Goal: Information Seeking & Learning: Learn about a topic

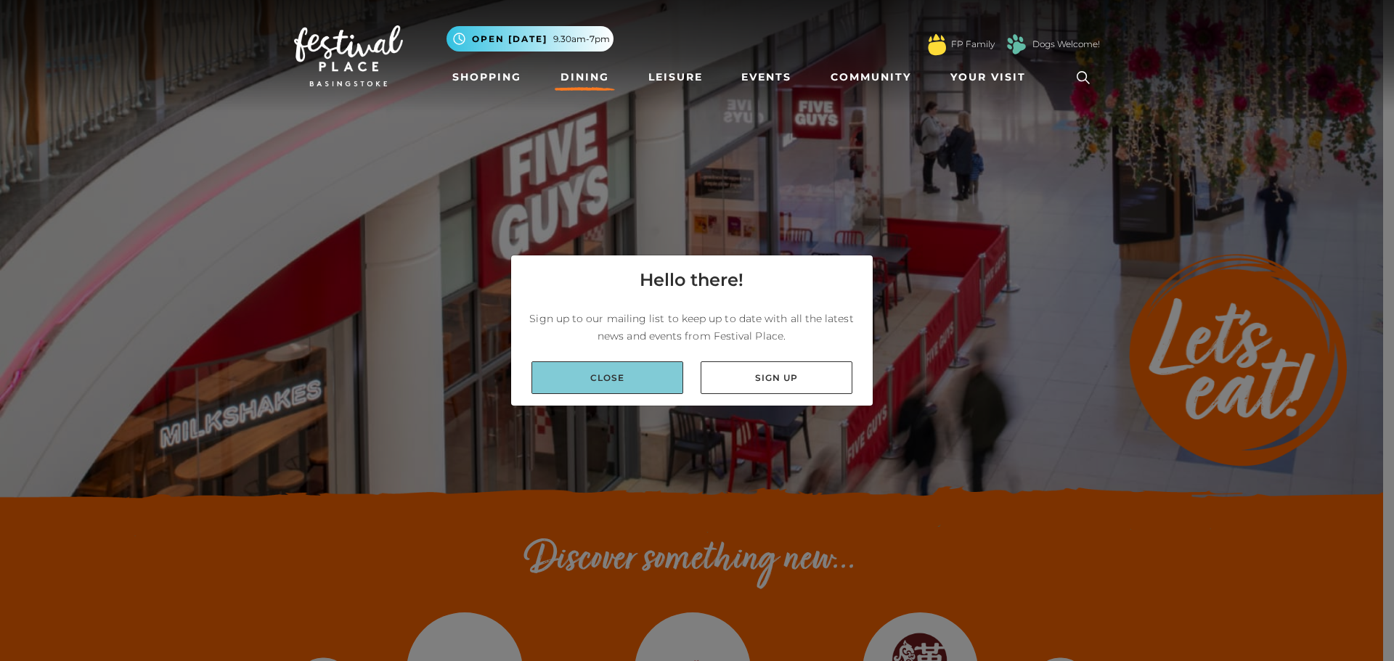
click at [650, 378] on link "Close" at bounding box center [608, 378] width 152 height 33
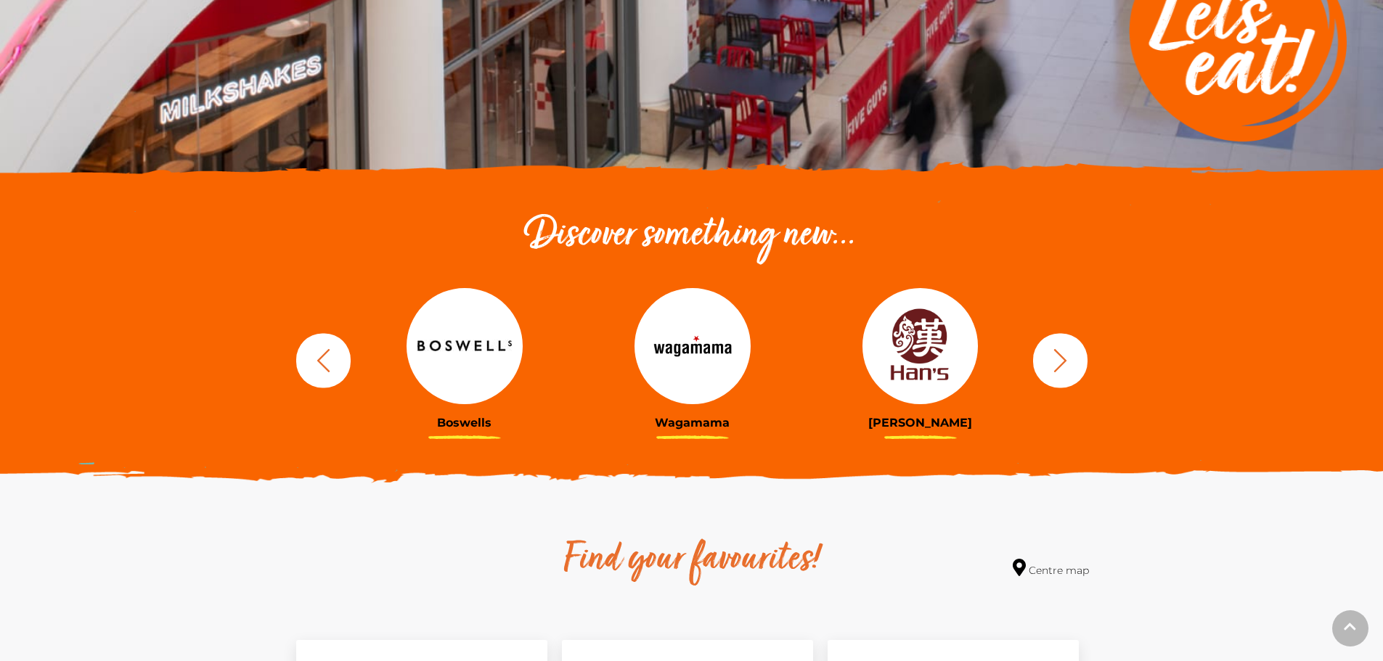
scroll to position [363, 0]
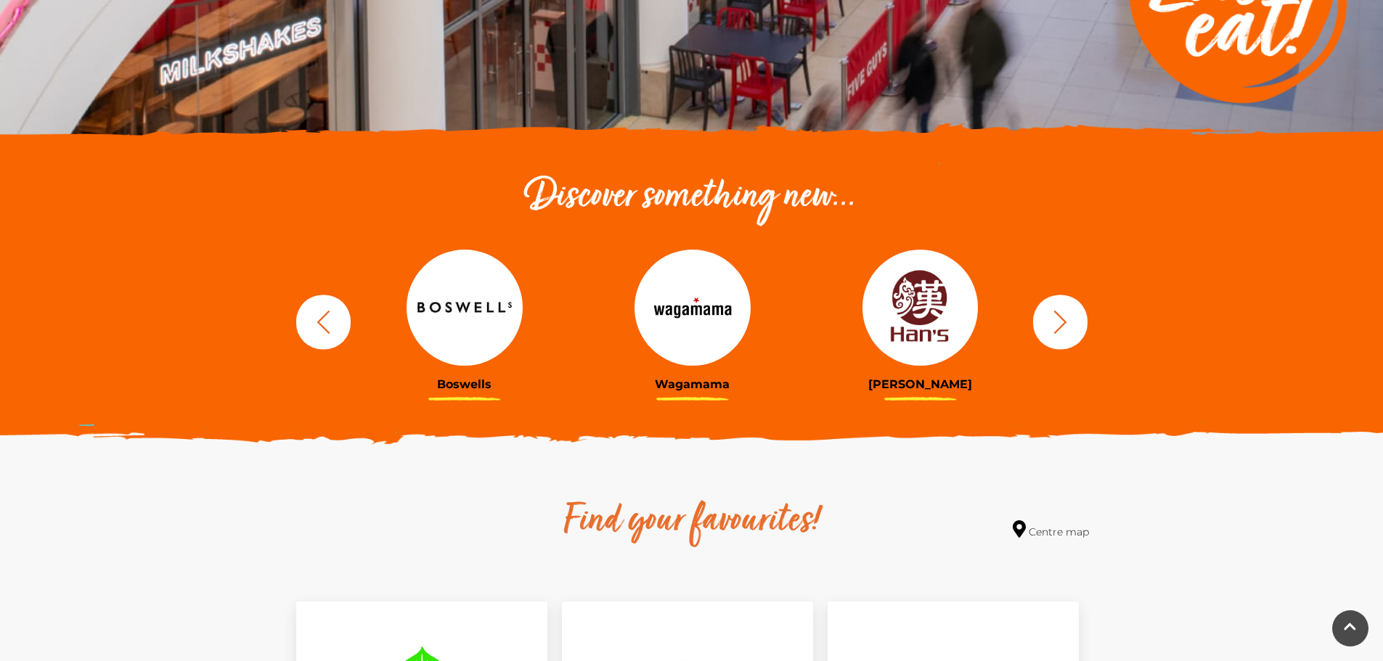
click at [1069, 323] on icon "button" at bounding box center [1060, 322] width 27 height 27
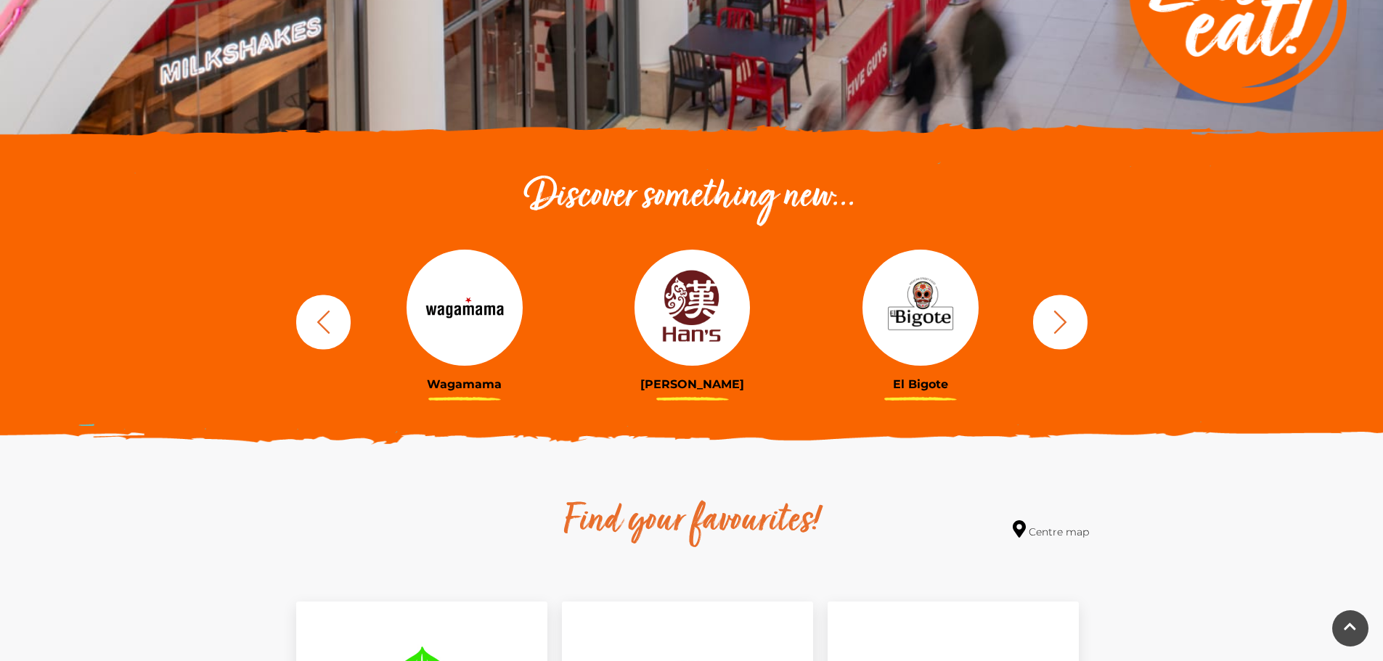
click at [1071, 319] on icon "button" at bounding box center [1060, 322] width 27 height 27
click at [937, 315] on img at bounding box center [921, 308] width 116 height 116
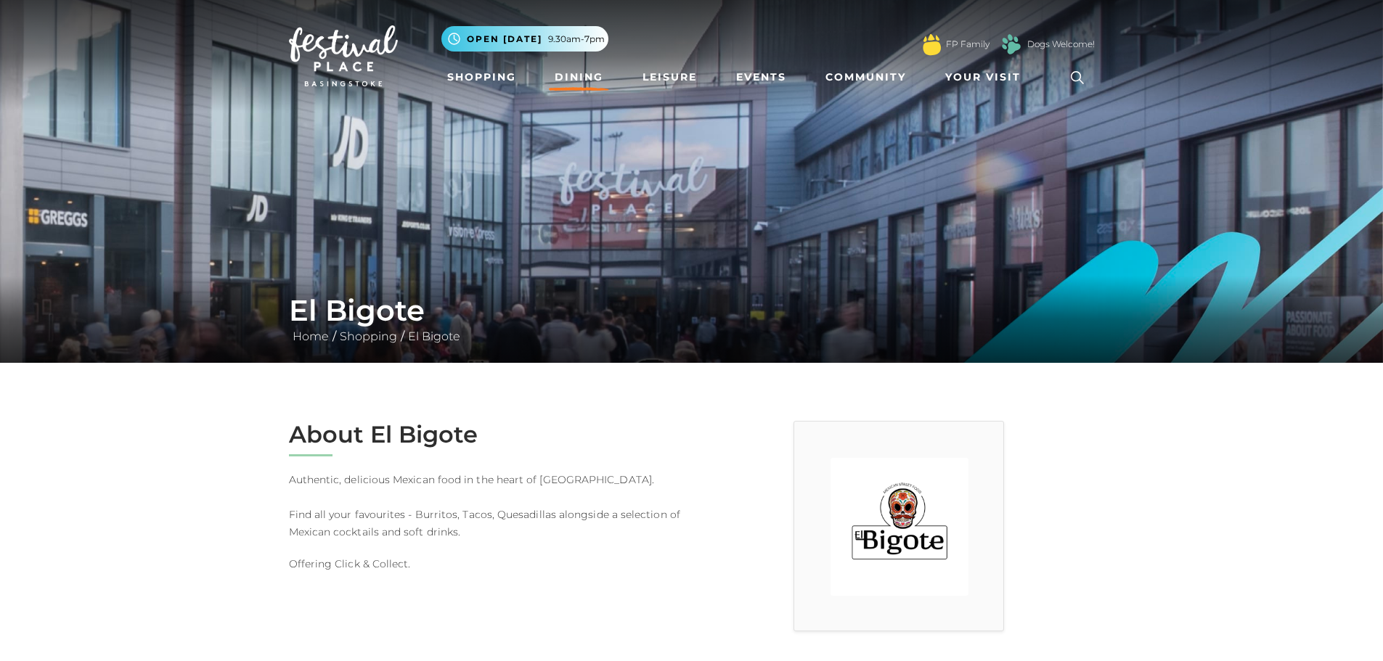
click at [574, 77] on link "Dining" at bounding box center [579, 77] width 60 height 27
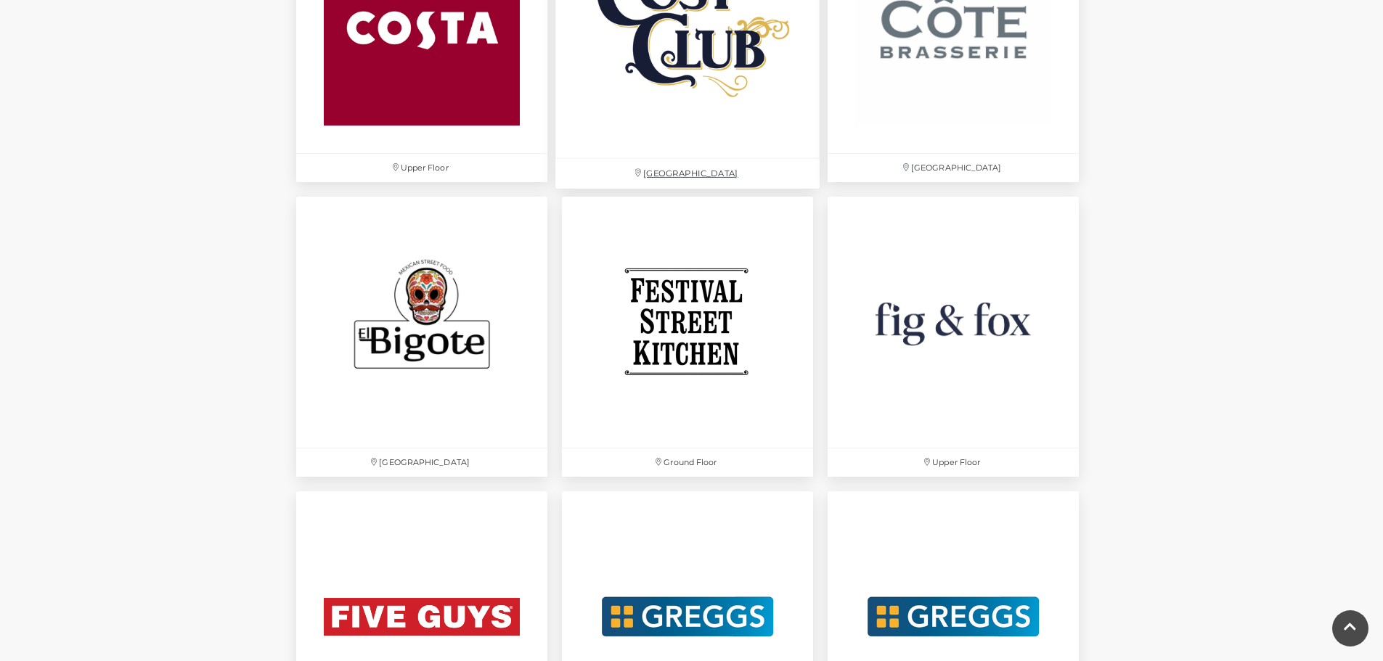
scroll to position [2251, 0]
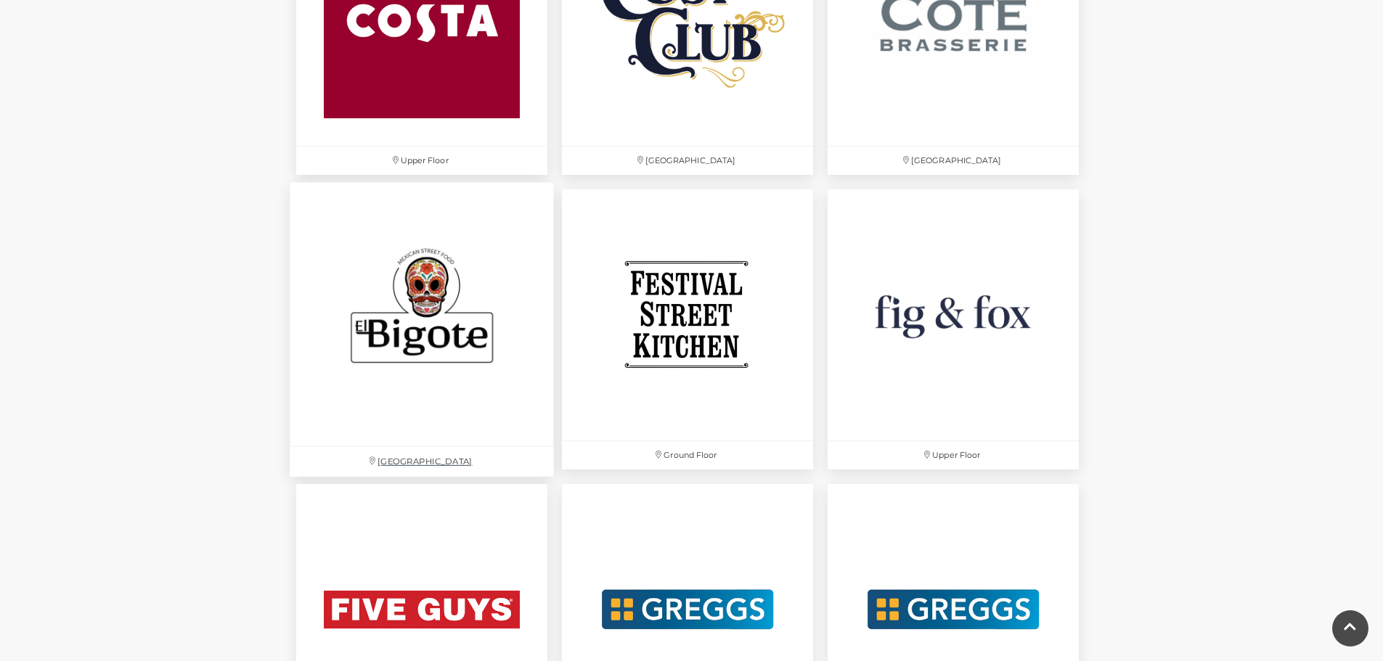
click at [457, 335] on img at bounding box center [422, 314] width 264 height 264
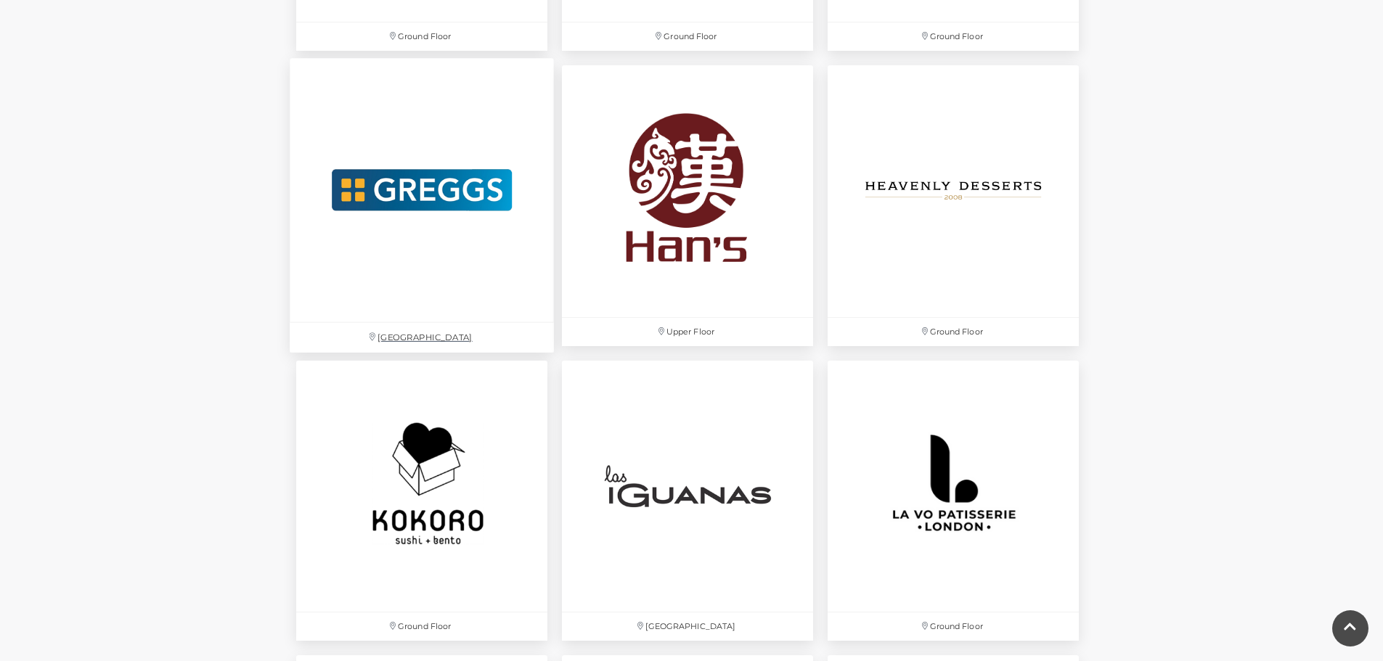
scroll to position [3122, 0]
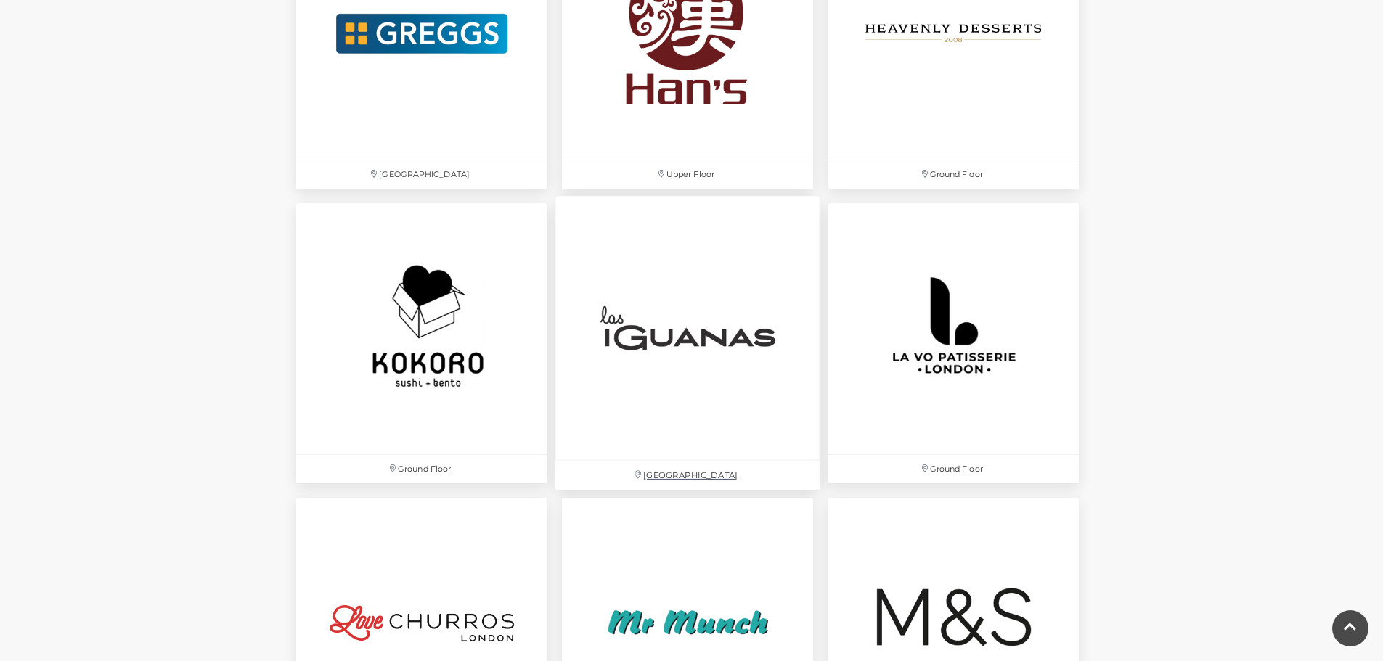
click at [648, 326] on img at bounding box center [687, 328] width 264 height 264
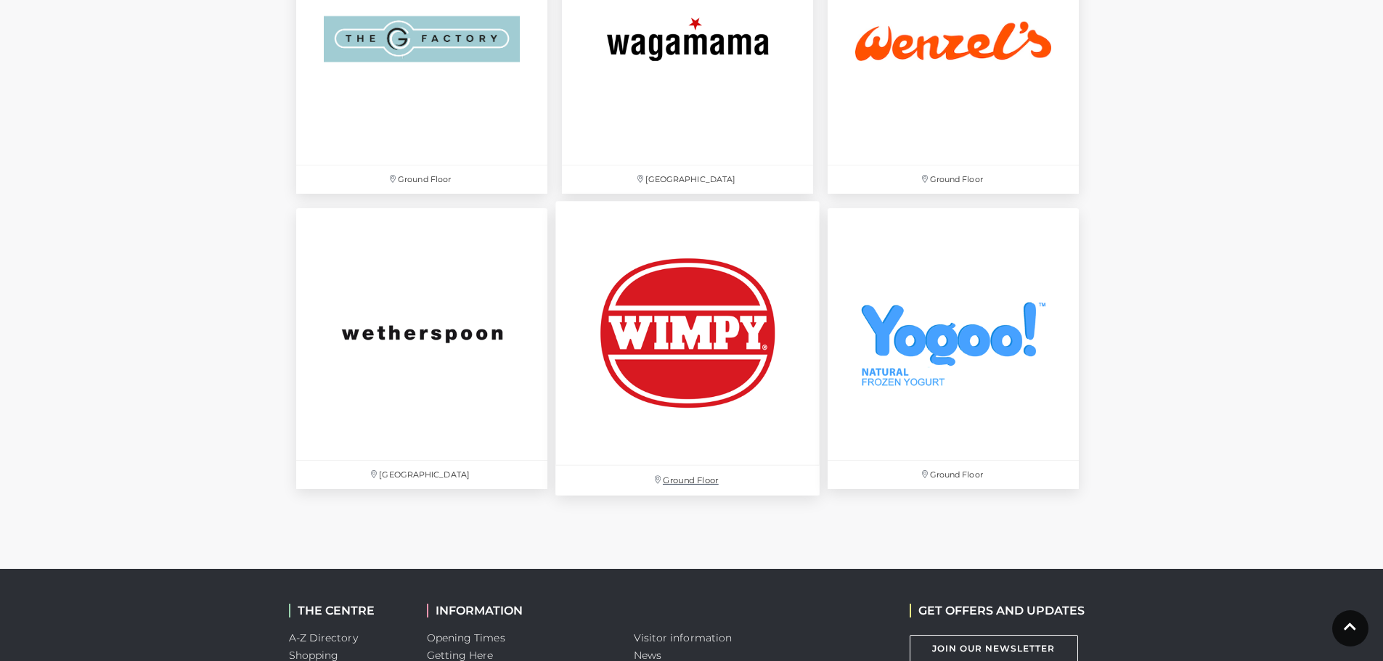
scroll to position [4865, 0]
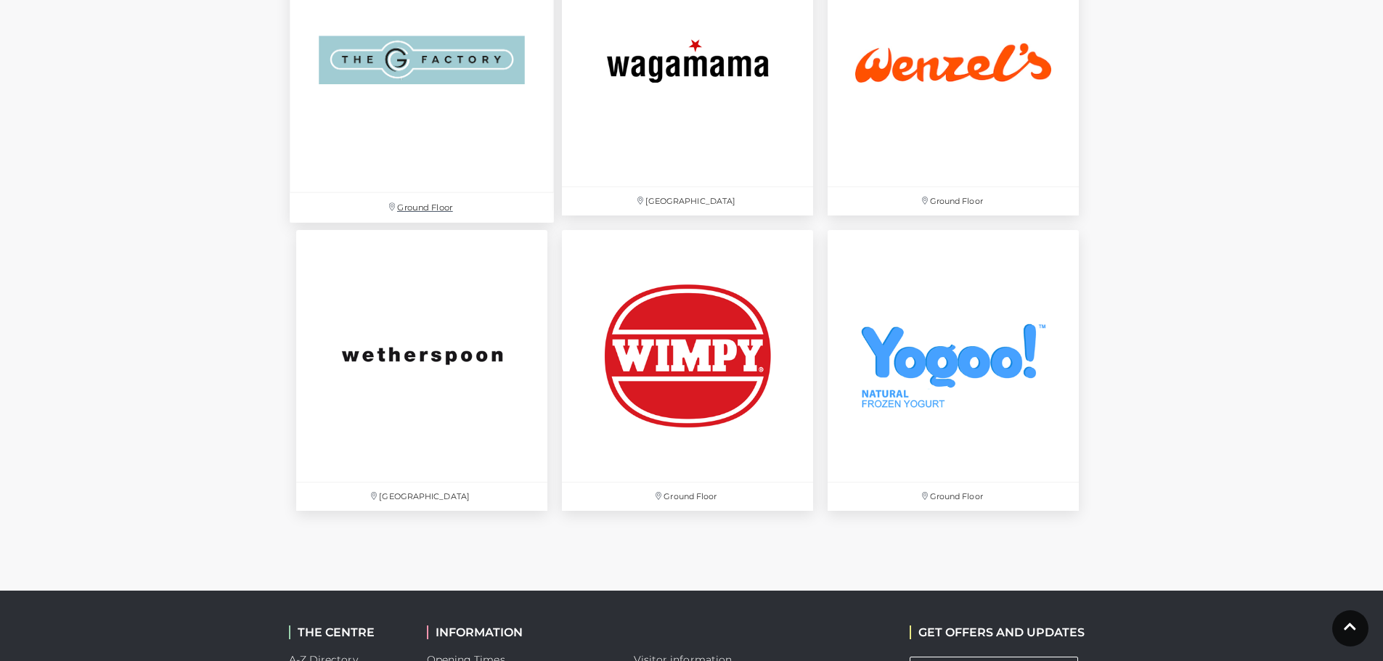
click at [465, 99] on img at bounding box center [422, 60] width 264 height 264
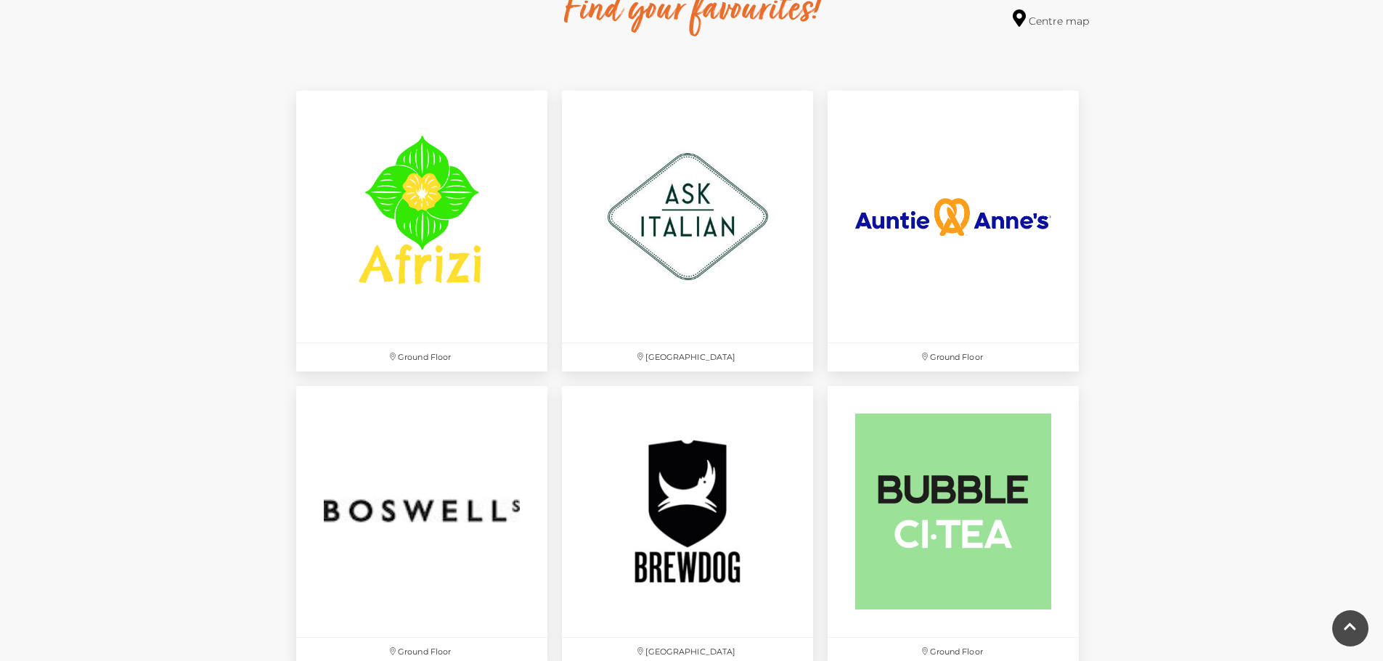
scroll to position [900, 0]
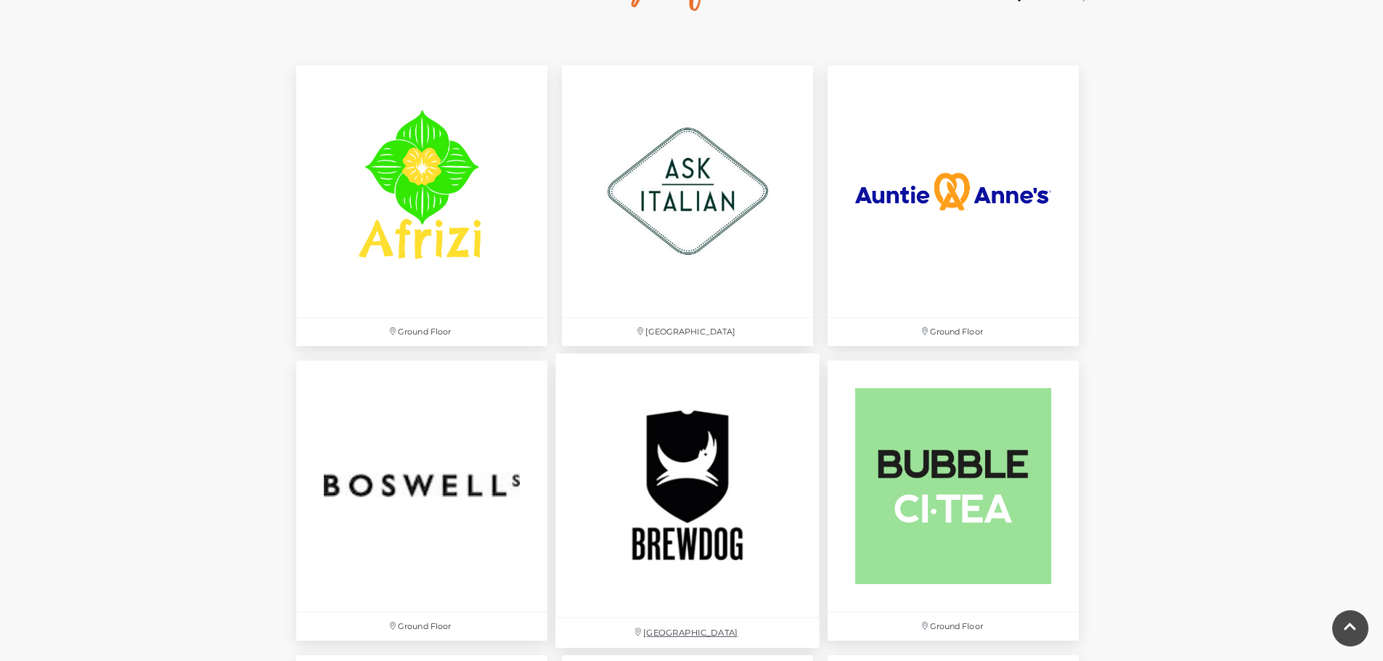
click at [653, 448] on img at bounding box center [687, 486] width 264 height 264
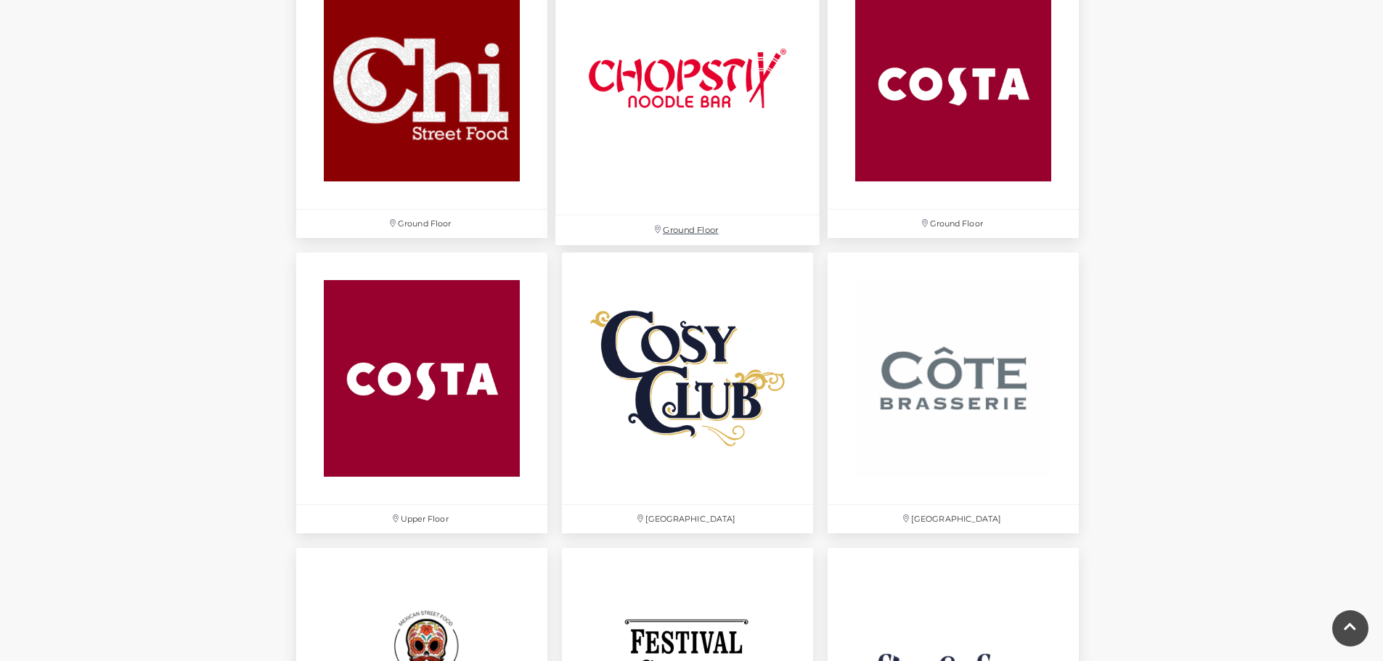
scroll to position [1916, 0]
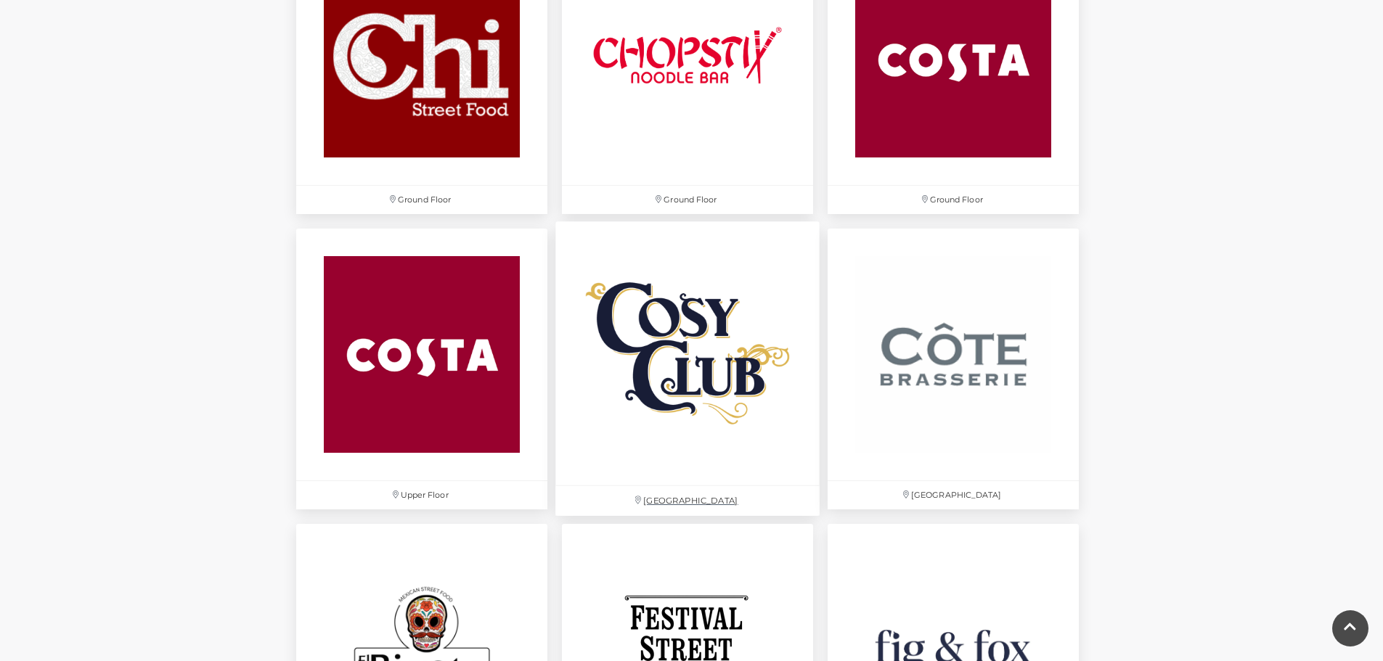
click at [653, 349] on img at bounding box center [687, 354] width 264 height 264
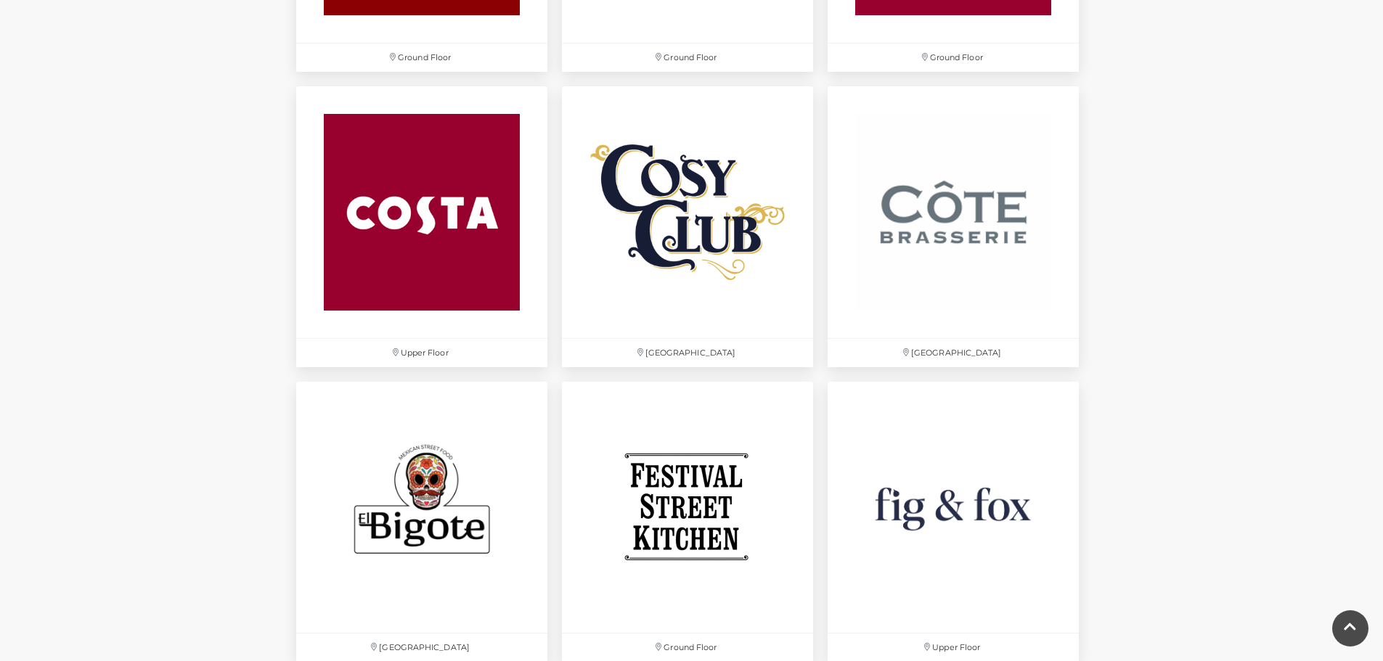
scroll to position [2061, 0]
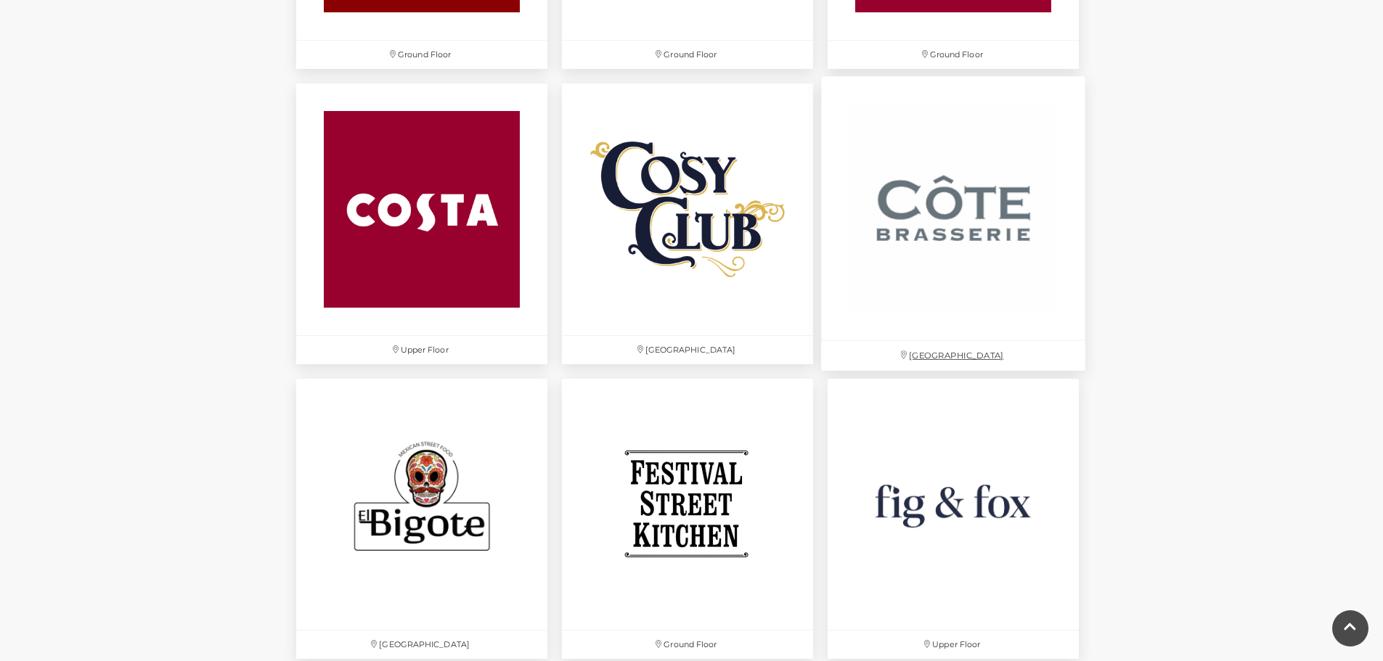
click at [928, 232] on img at bounding box center [953, 209] width 264 height 264
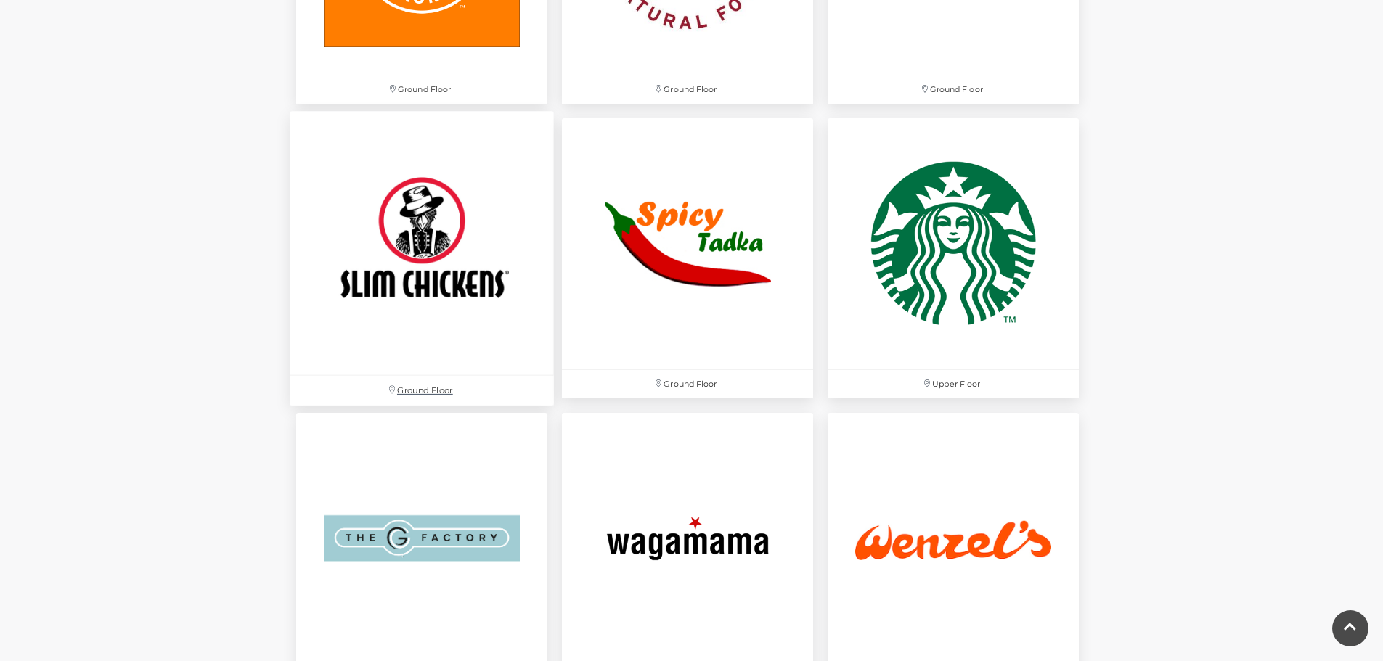
scroll to position [4530, 0]
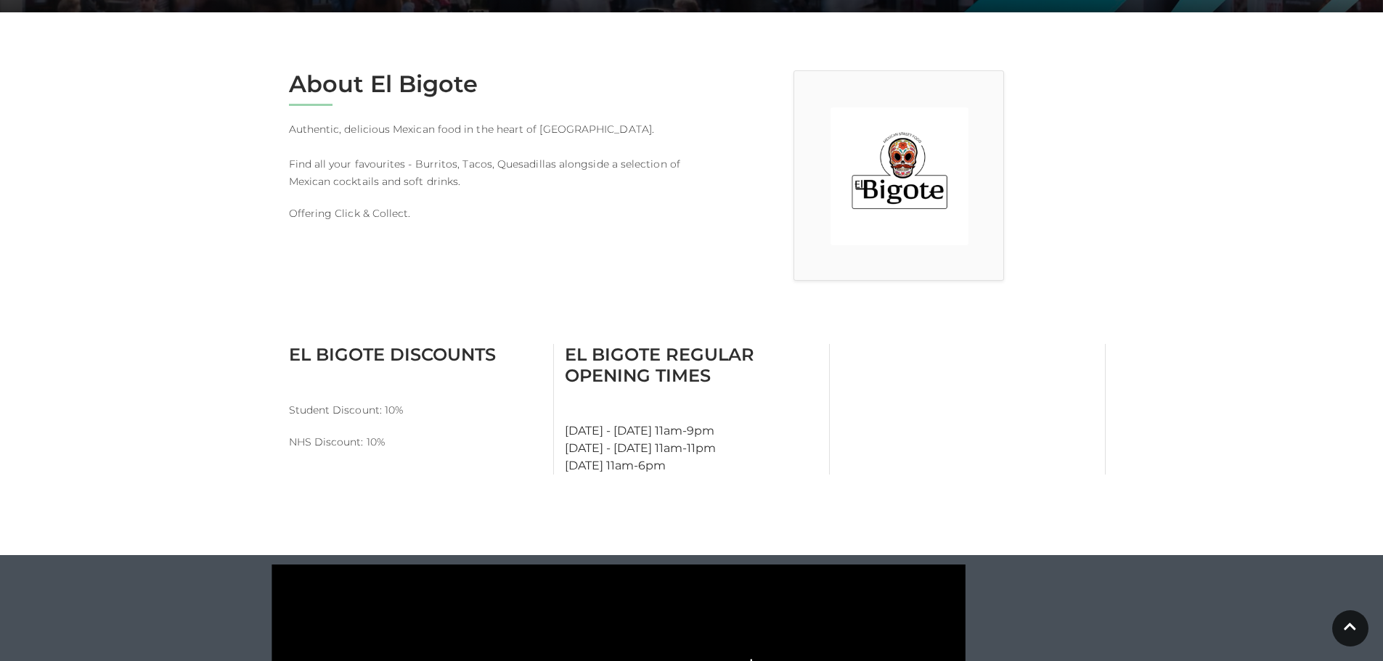
scroll to position [126, 0]
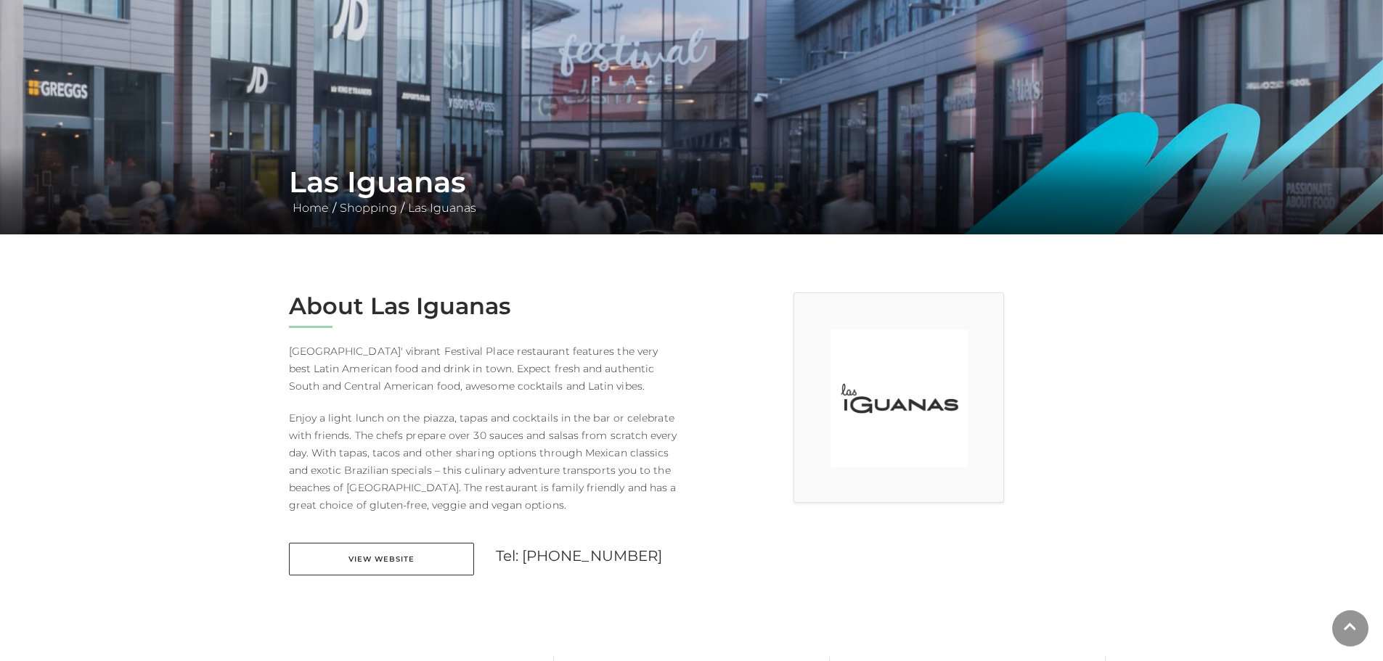
scroll to position [363, 0]
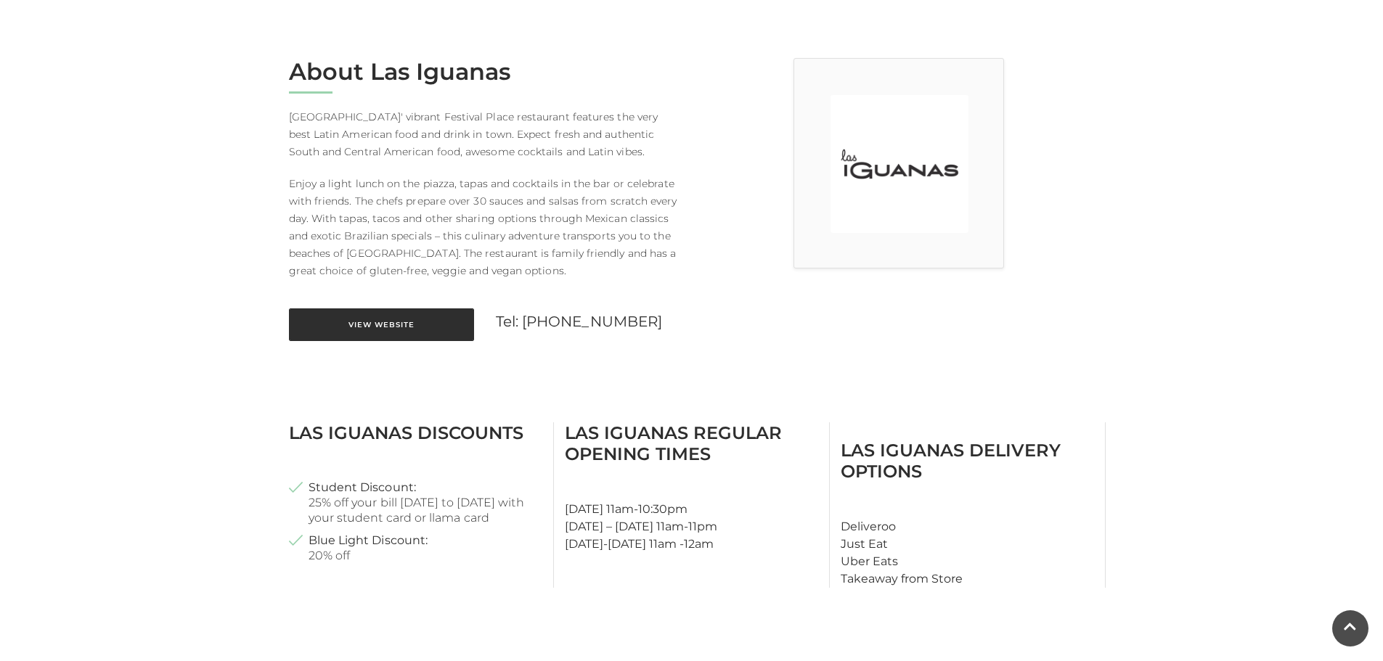
click at [383, 331] on link "View Website" at bounding box center [381, 325] width 185 height 33
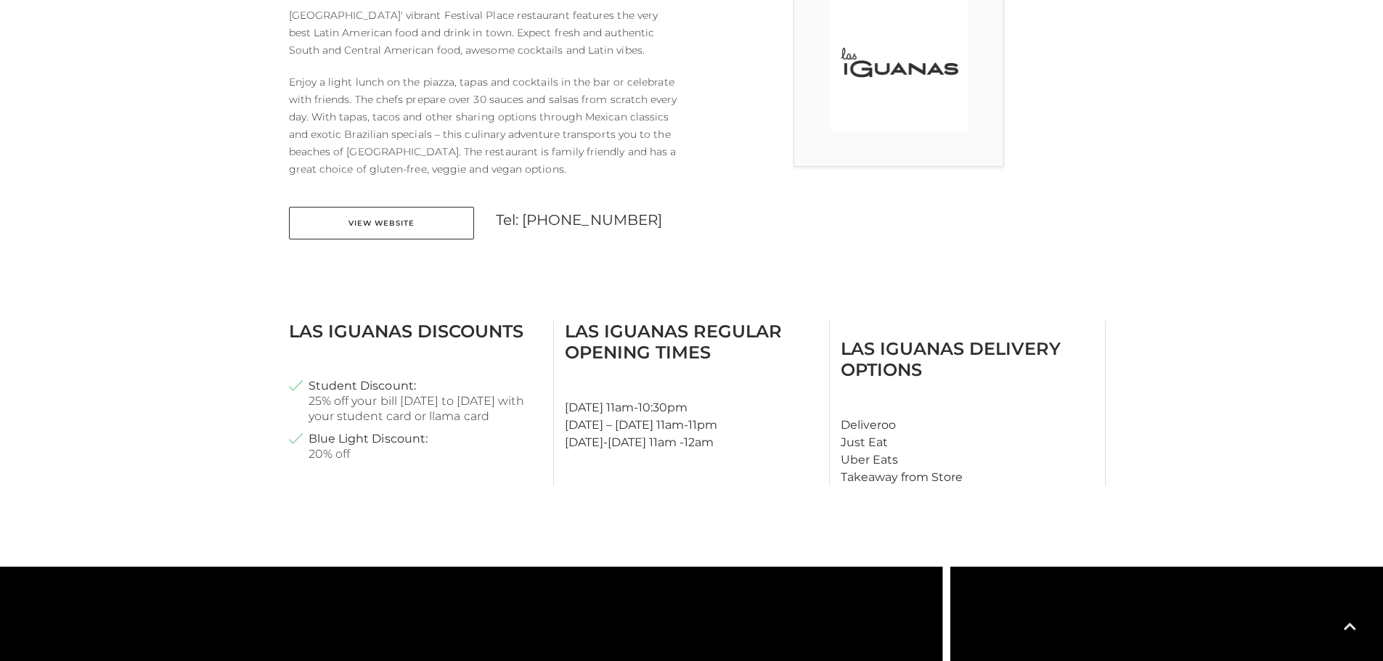
scroll to position [508, 0]
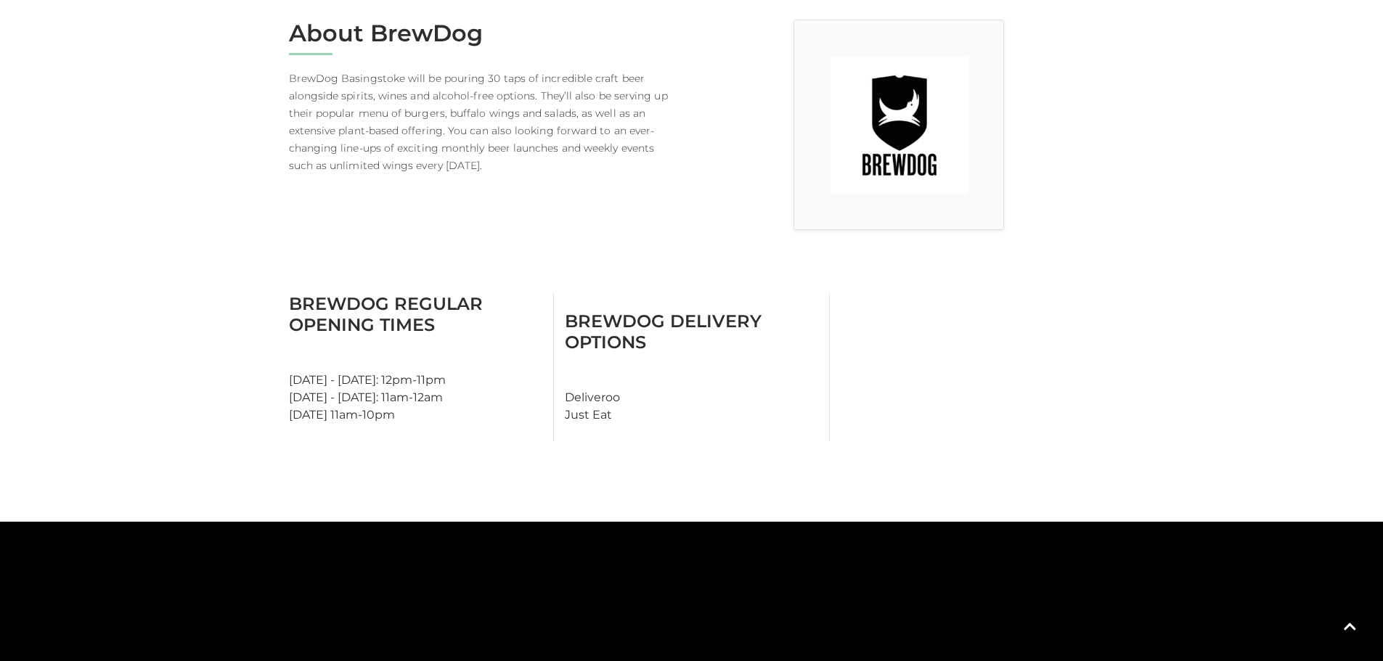
scroll to position [290, 0]
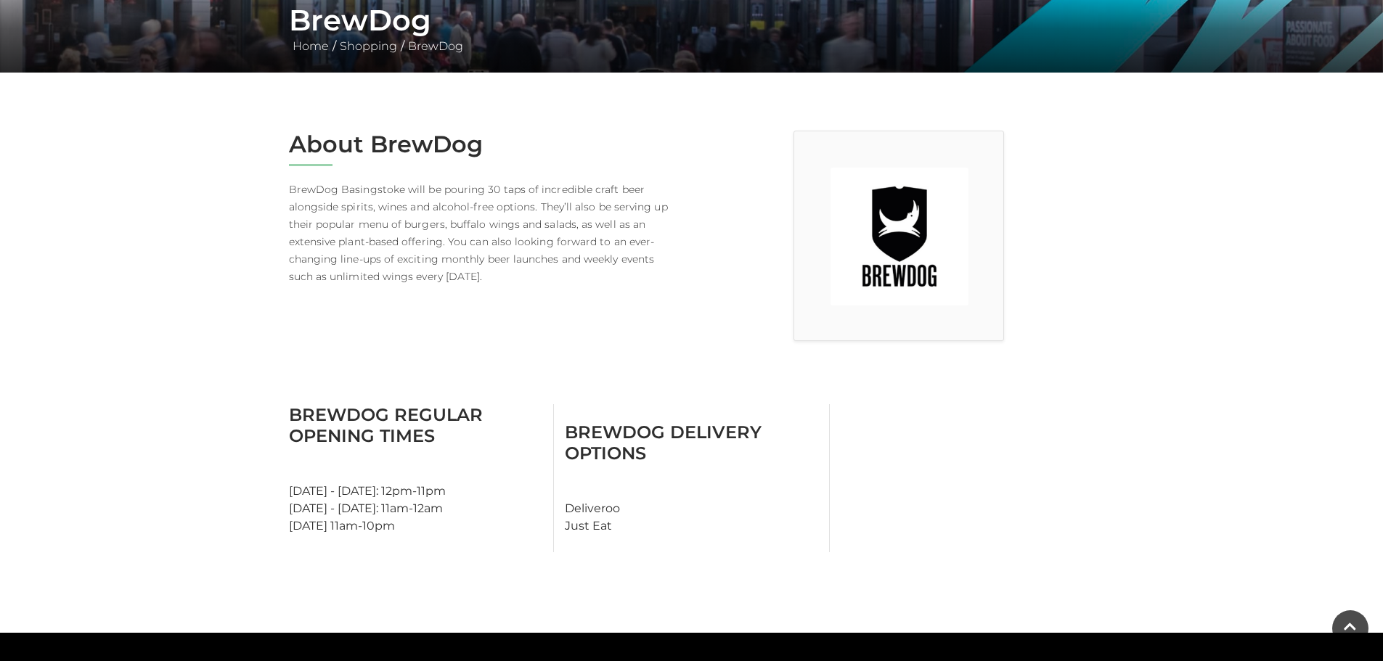
drag, startPoint x: 385, startPoint y: 187, endPoint x: 553, endPoint y: 278, distance: 190.7
click at [553, 277] on p "BrewDog Basingstoke will be pouring 30 taps of incredible craft beer alongside …" at bounding box center [485, 233] width 392 height 105
click at [547, 286] on div "About BrewDog BrewDog Basingstoke will be pouring 30 taps of incredible craft b…" at bounding box center [485, 236] width 414 height 211
click at [495, 285] on p "BrewDog Basingstoke will be pouring 30 taps of incredible craft beer alongside …" at bounding box center [485, 233] width 392 height 105
drag, startPoint x: 407, startPoint y: 223, endPoint x: 479, endPoint y: 280, distance: 92.0
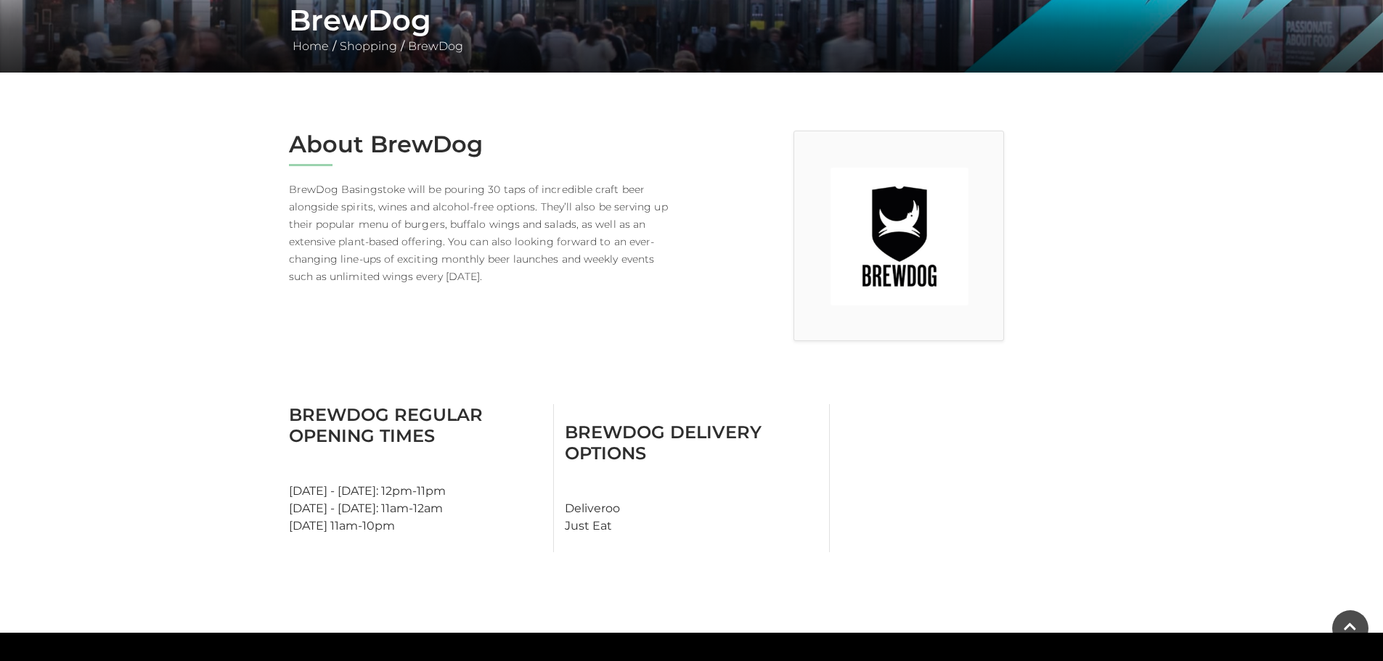
click at [479, 280] on p "BrewDog Basingstoke will be pouring 30 taps of incredible craft beer alongside …" at bounding box center [485, 233] width 392 height 105
click at [484, 282] on p "BrewDog Basingstoke will be pouring 30 taps of incredible craft beer alongside …" at bounding box center [485, 233] width 392 height 105
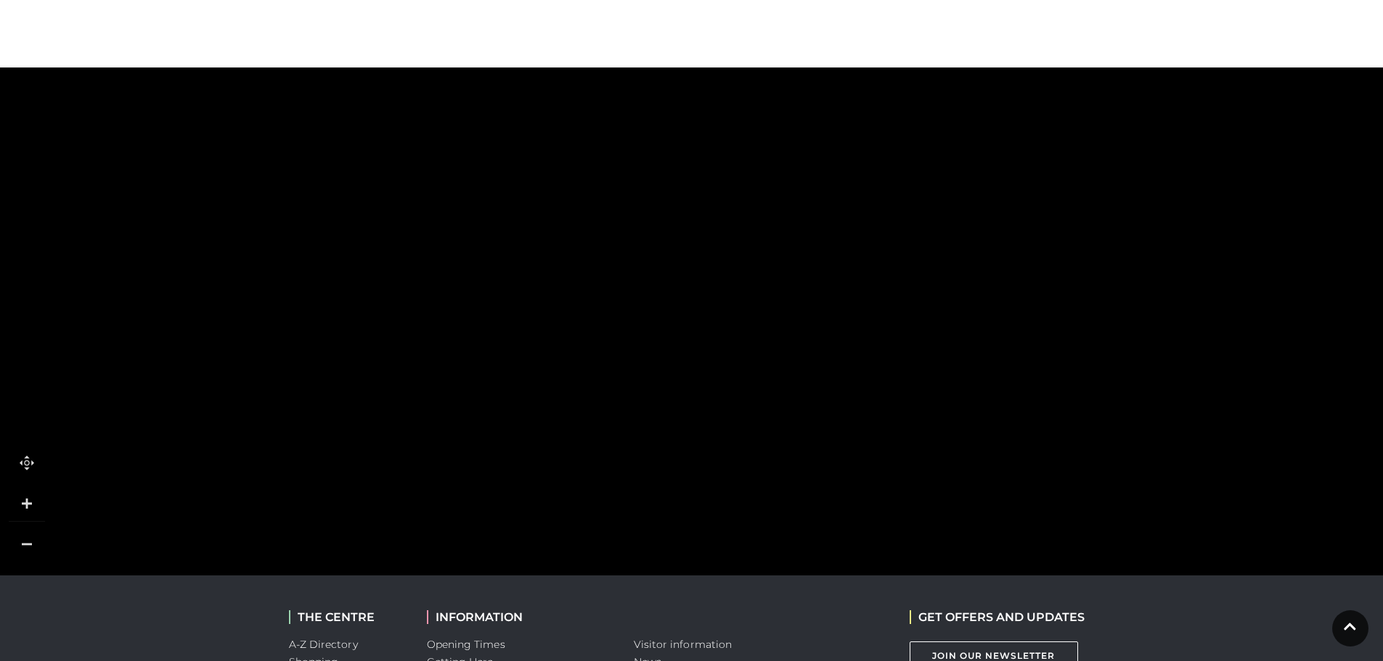
scroll to position [871, 0]
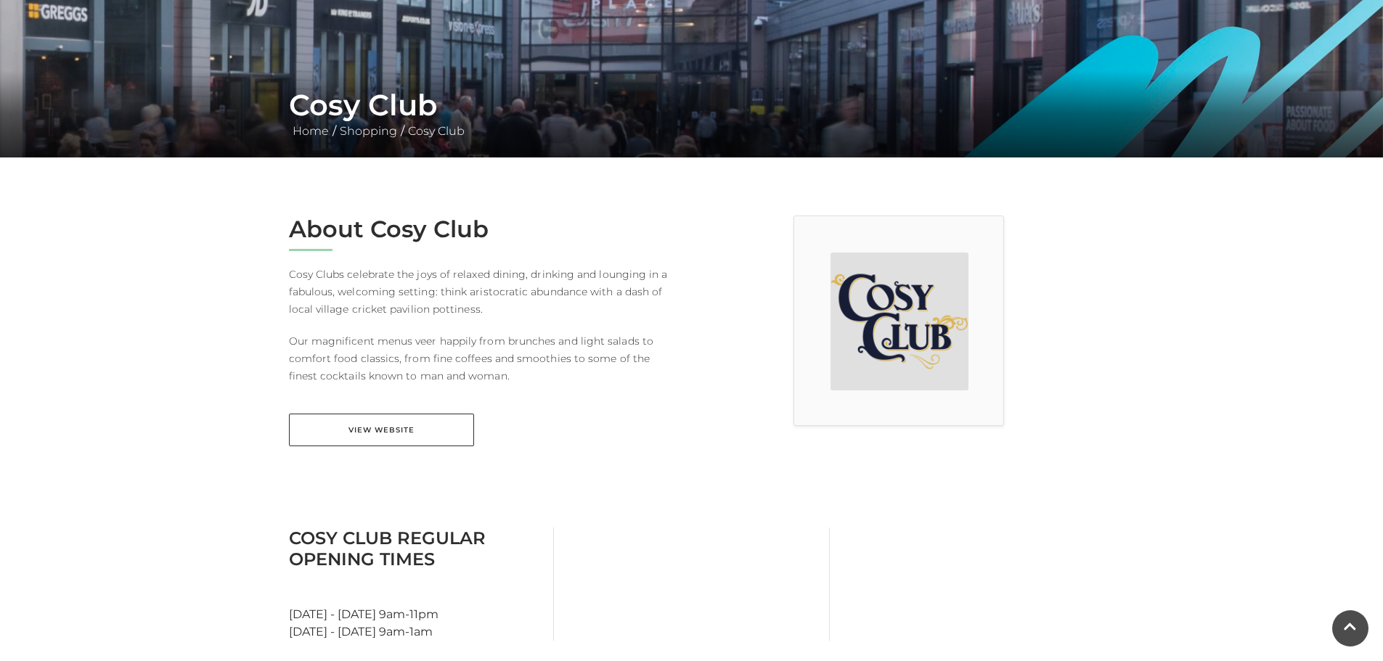
scroll to position [218, 0]
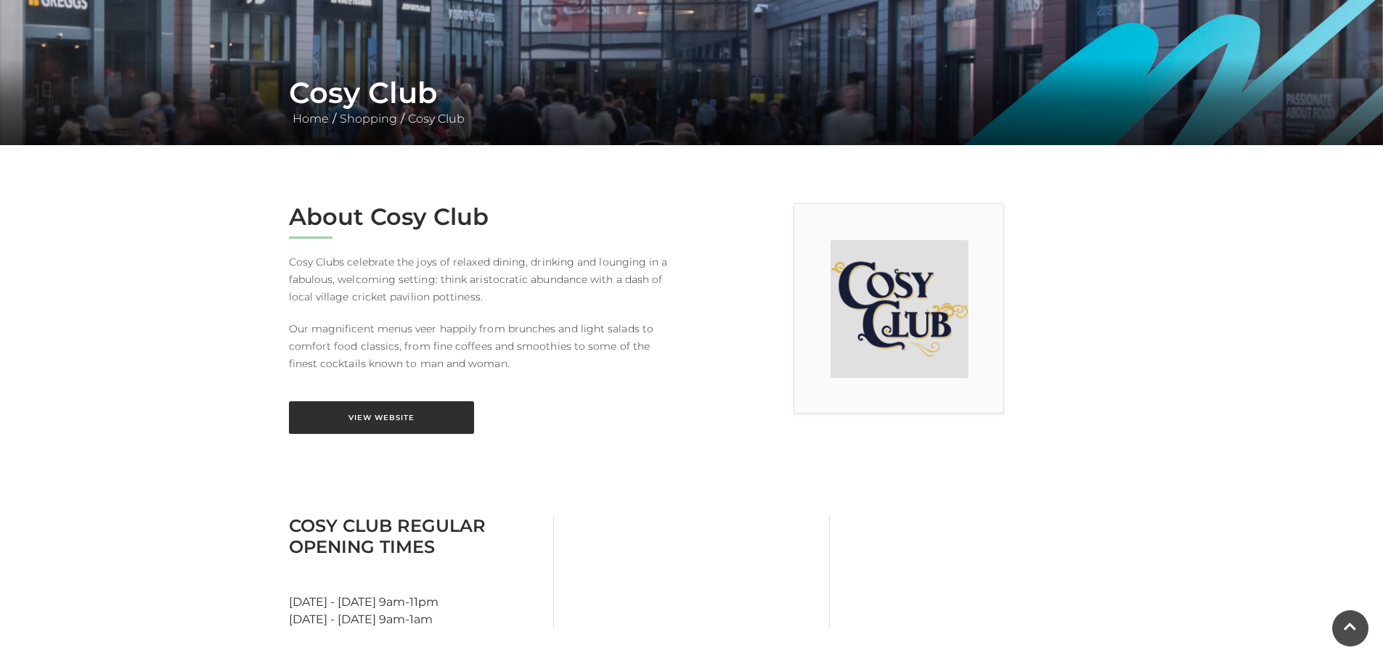
click at [389, 428] on link "View Website" at bounding box center [381, 418] width 185 height 33
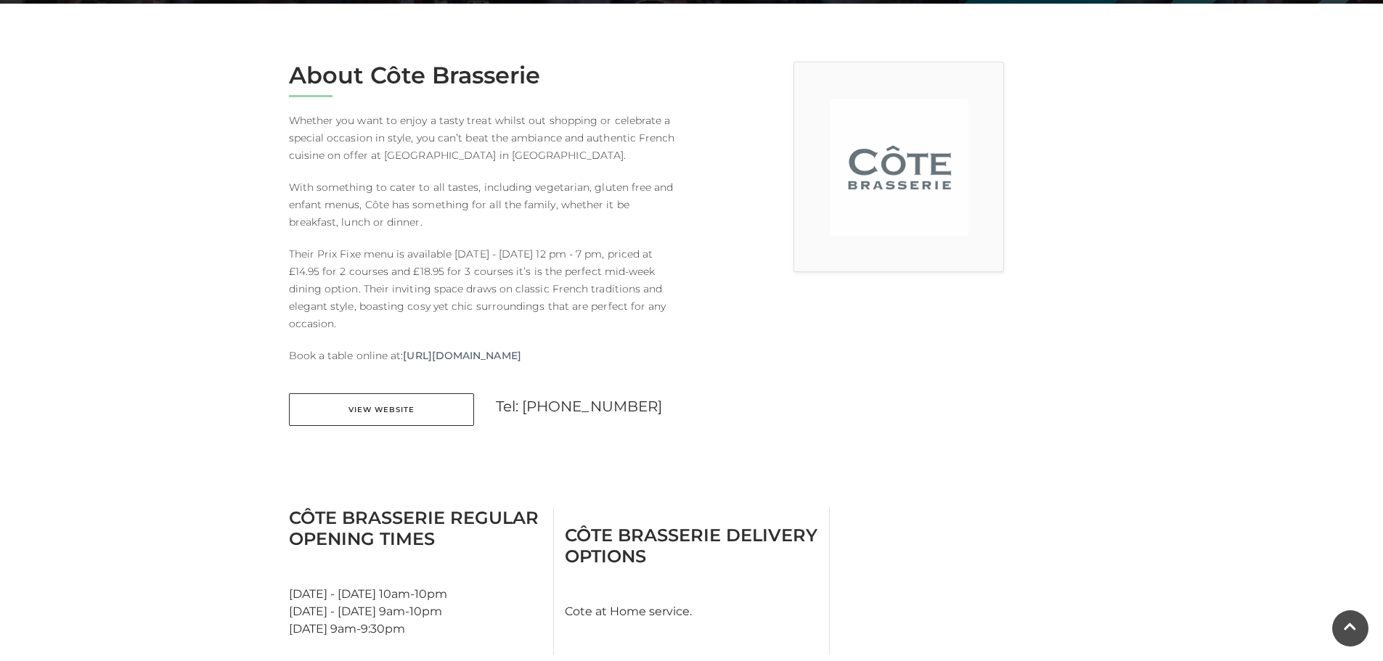
scroll to position [363, 0]
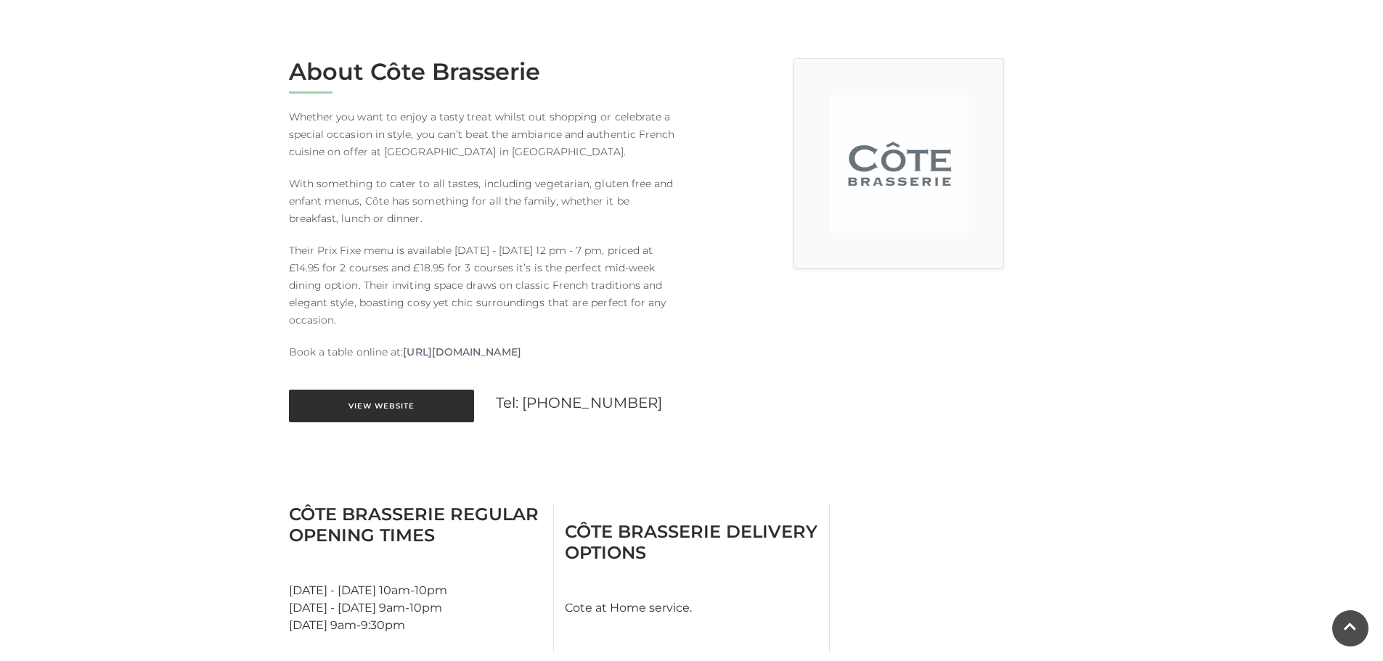
click at [414, 414] on link "View Website" at bounding box center [381, 406] width 185 height 33
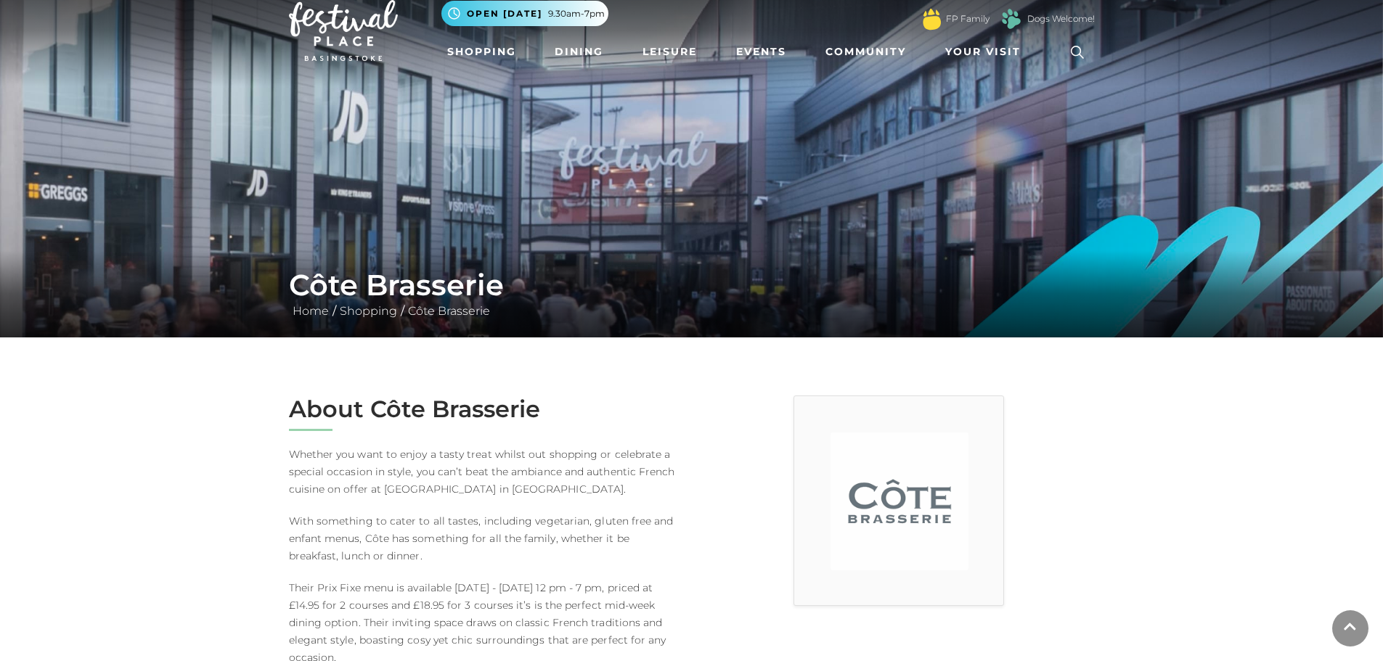
scroll to position [0, 0]
